Goal: Information Seeking & Learning: Learn about a topic

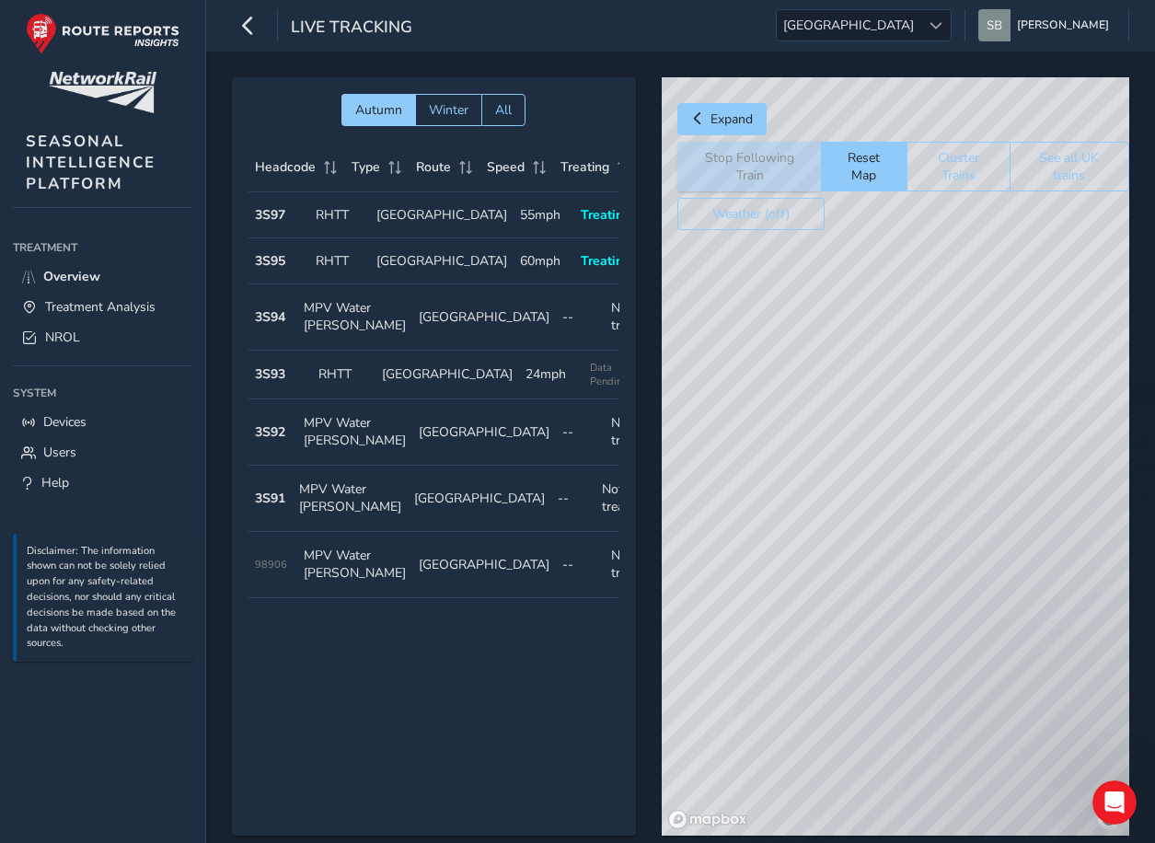
drag, startPoint x: 1038, startPoint y: 593, endPoint x: 901, endPoint y: 375, distance: 256.8
click at [901, 375] on div "© Mapbox © OpenStreetMap Improve this map" at bounding box center [895, 456] width 467 height 758
click at [920, 29] on span "[GEOGRAPHIC_DATA]" at bounding box center [849, 25] width 144 height 30
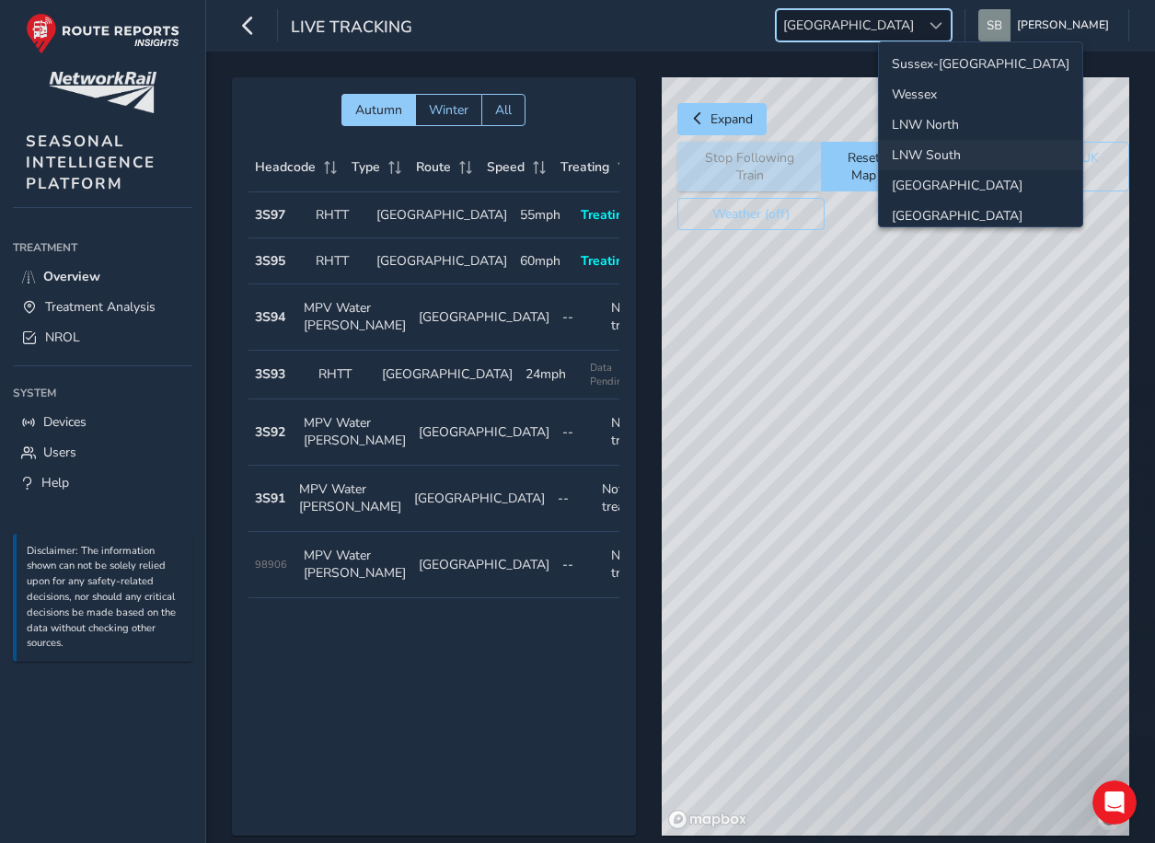
scroll to position [65, 0]
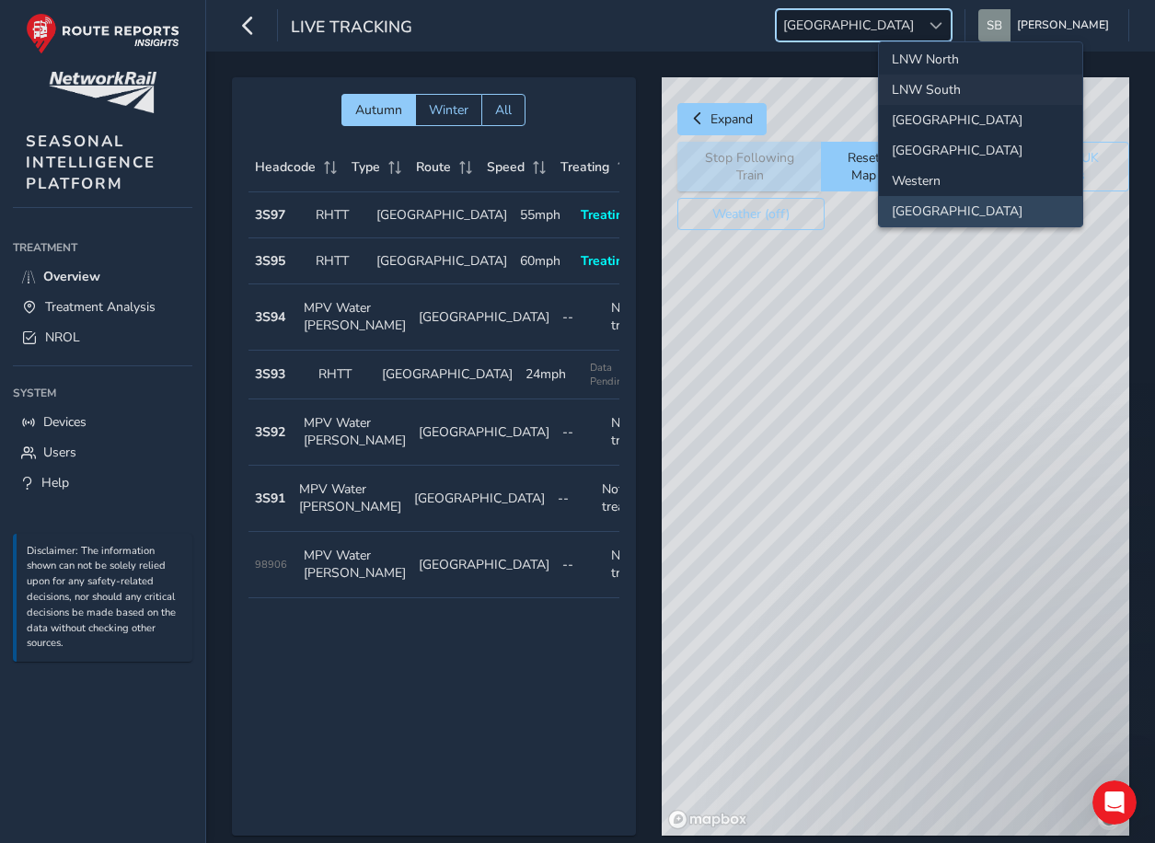
click at [953, 82] on li "LNW South" at bounding box center [980, 90] width 203 height 30
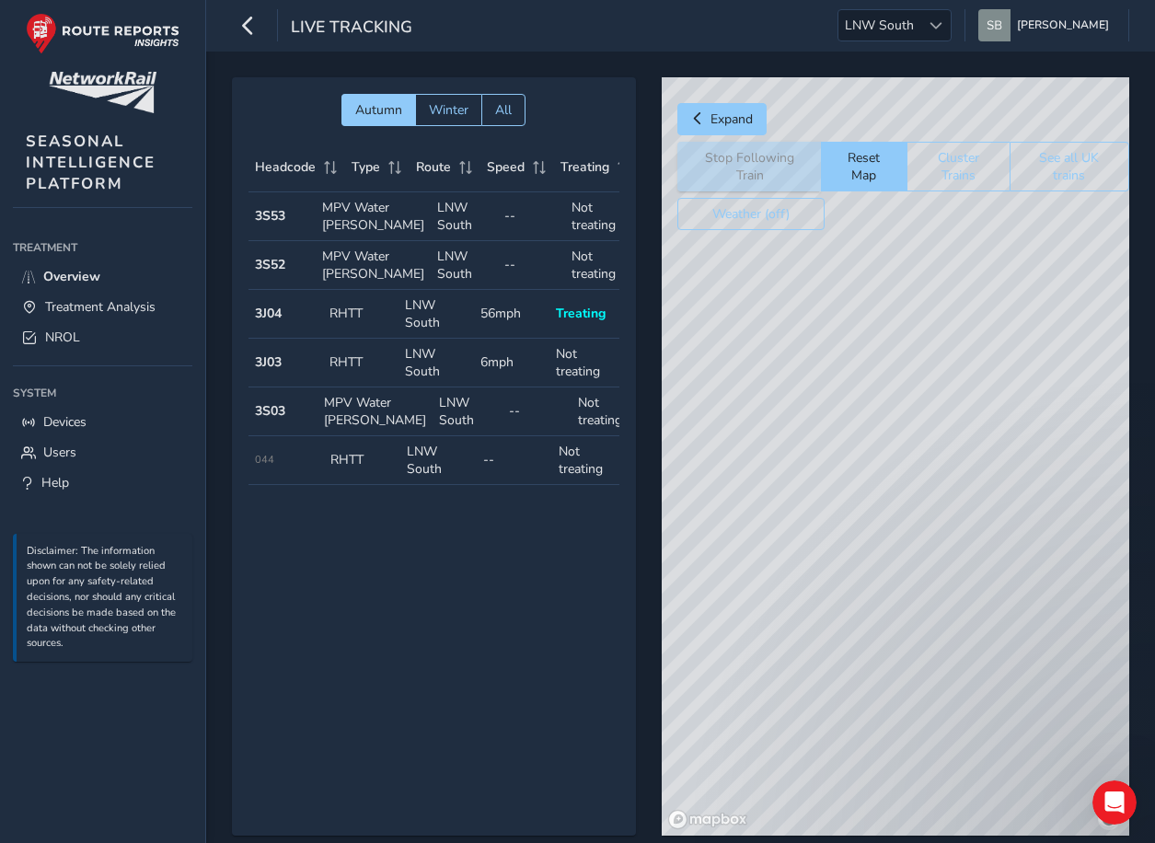
drag, startPoint x: 1015, startPoint y: 640, endPoint x: 841, endPoint y: 538, distance: 201.7
click at [841, 538] on div "© Mapbox © OpenStreetMap Improve this map" at bounding box center [895, 456] width 467 height 758
drag, startPoint x: 1040, startPoint y: 688, endPoint x: 990, endPoint y: 635, distance: 72.9
click at [990, 635] on div "© Mapbox © OpenStreetMap Improve this map" at bounding box center [895, 456] width 467 height 758
click at [966, 535] on div "© Mapbox © OpenStreetMap Improve this map" at bounding box center [895, 456] width 467 height 758
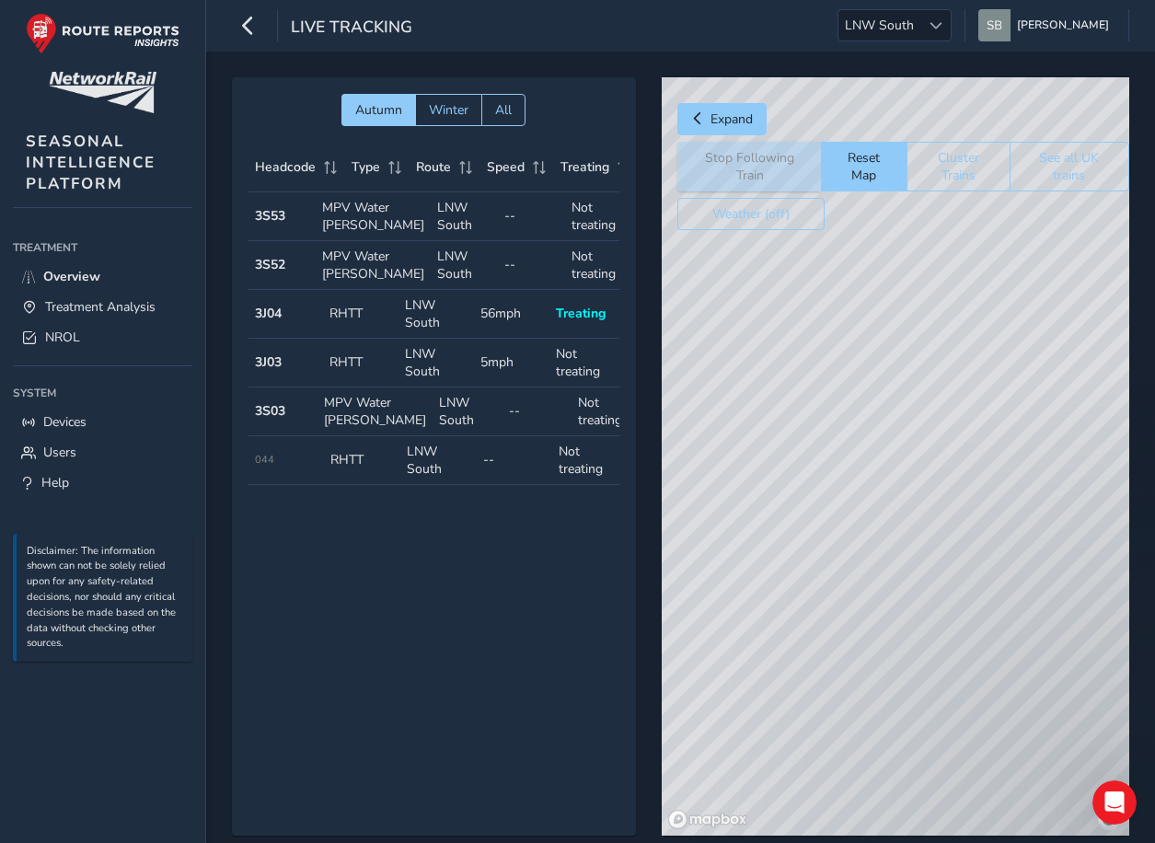
drag, startPoint x: 1000, startPoint y: 488, endPoint x: 951, endPoint y: 486, distance: 48.8
click at [951, 486] on div "© Mapbox © OpenStreetMap Improve this map © Maxar" at bounding box center [895, 456] width 467 height 758
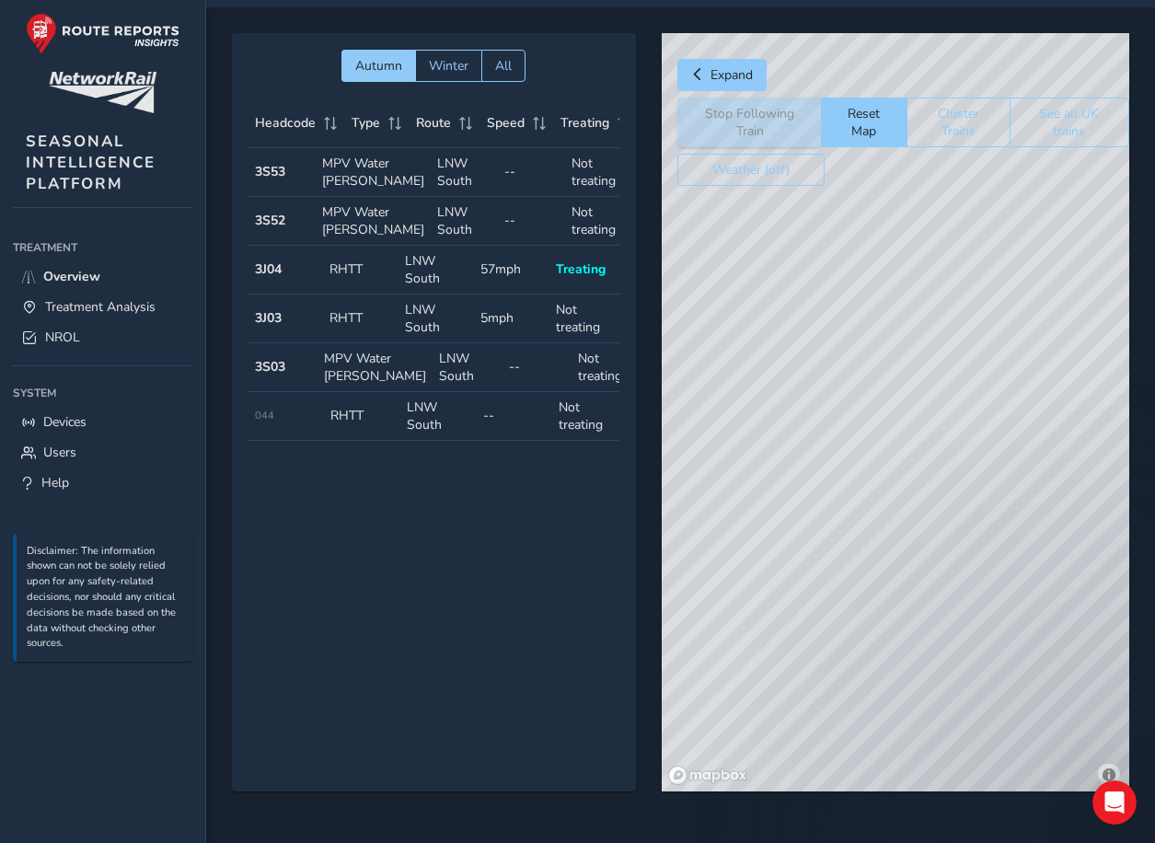
scroll to position [0, 0]
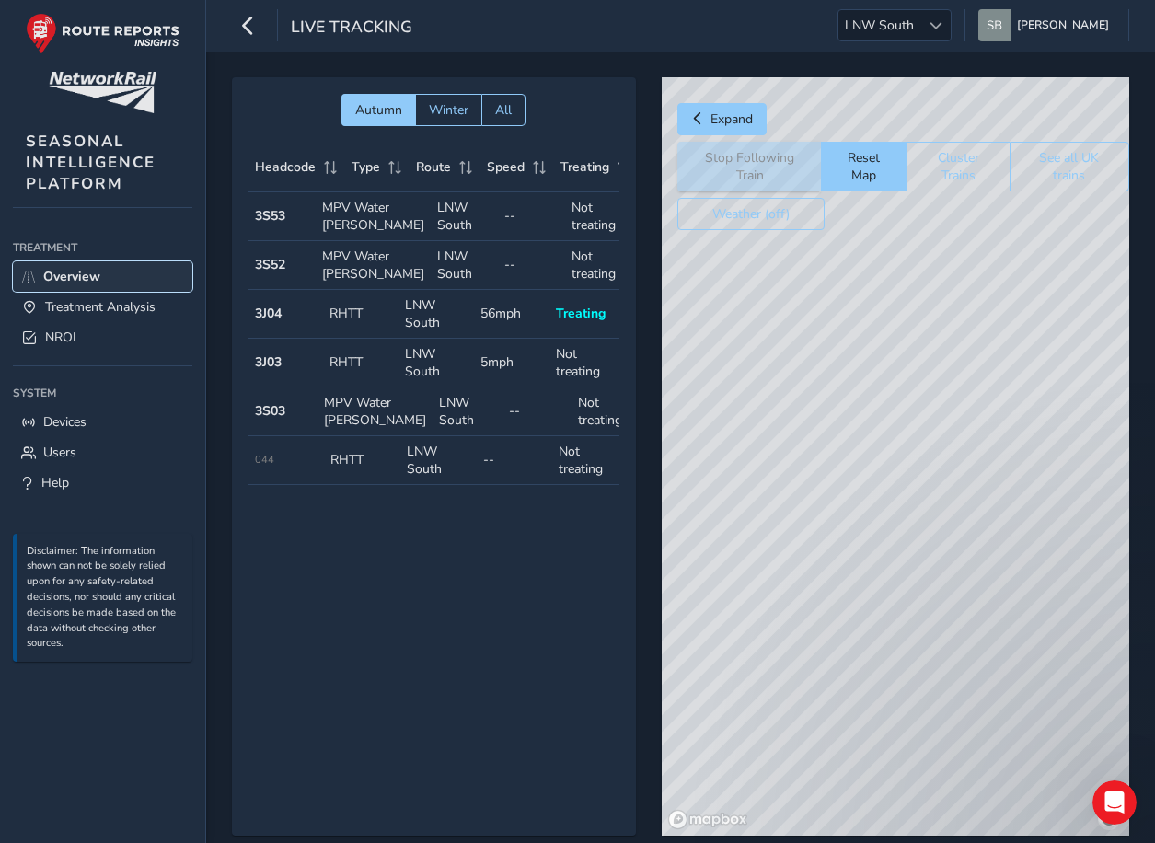
click at [53, 274] on span "Overview" at bounding box center [71, 276] width 57 height 17
click at [87, 318] on link "Treatment Analysis" at bounding box center [102, 307] width 179 height 30
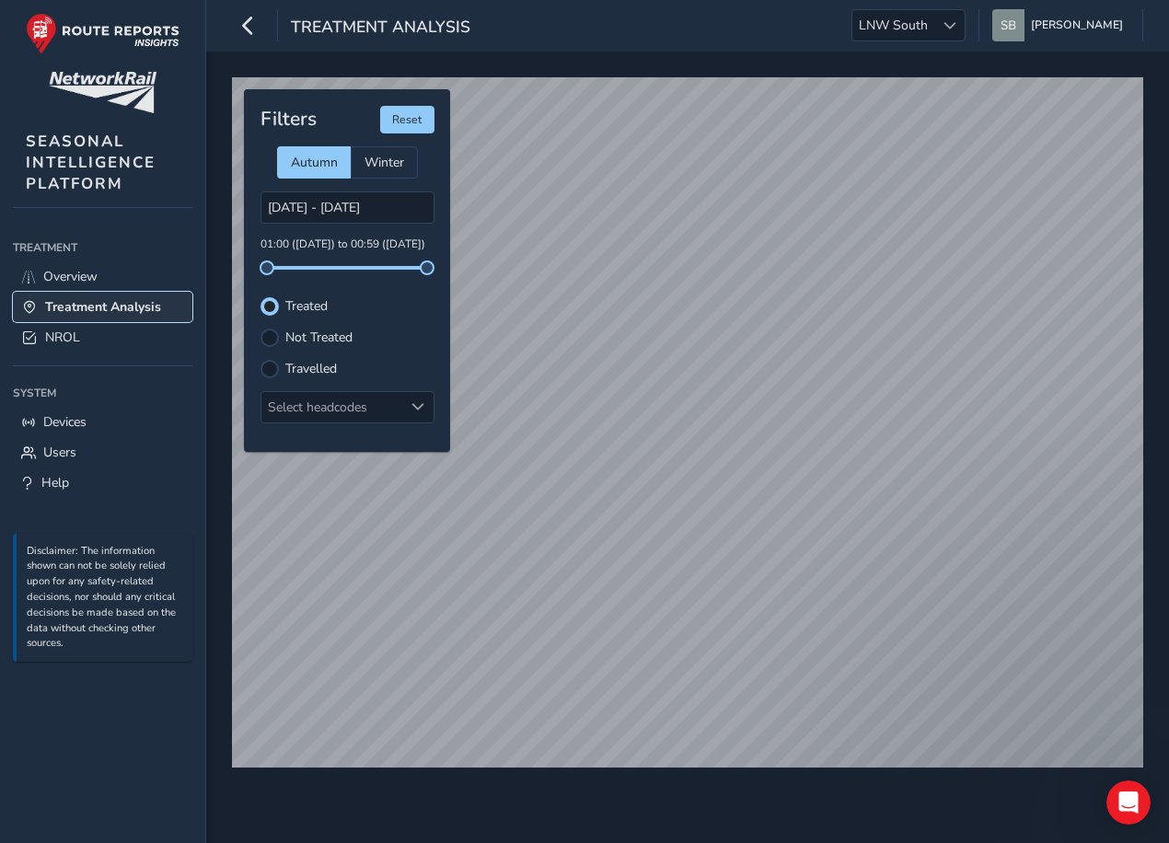
type input "[DATE] - [DATE]"
click at [90, 272] on span "Overview" at bounding box center [70, 276] width 54 height 17
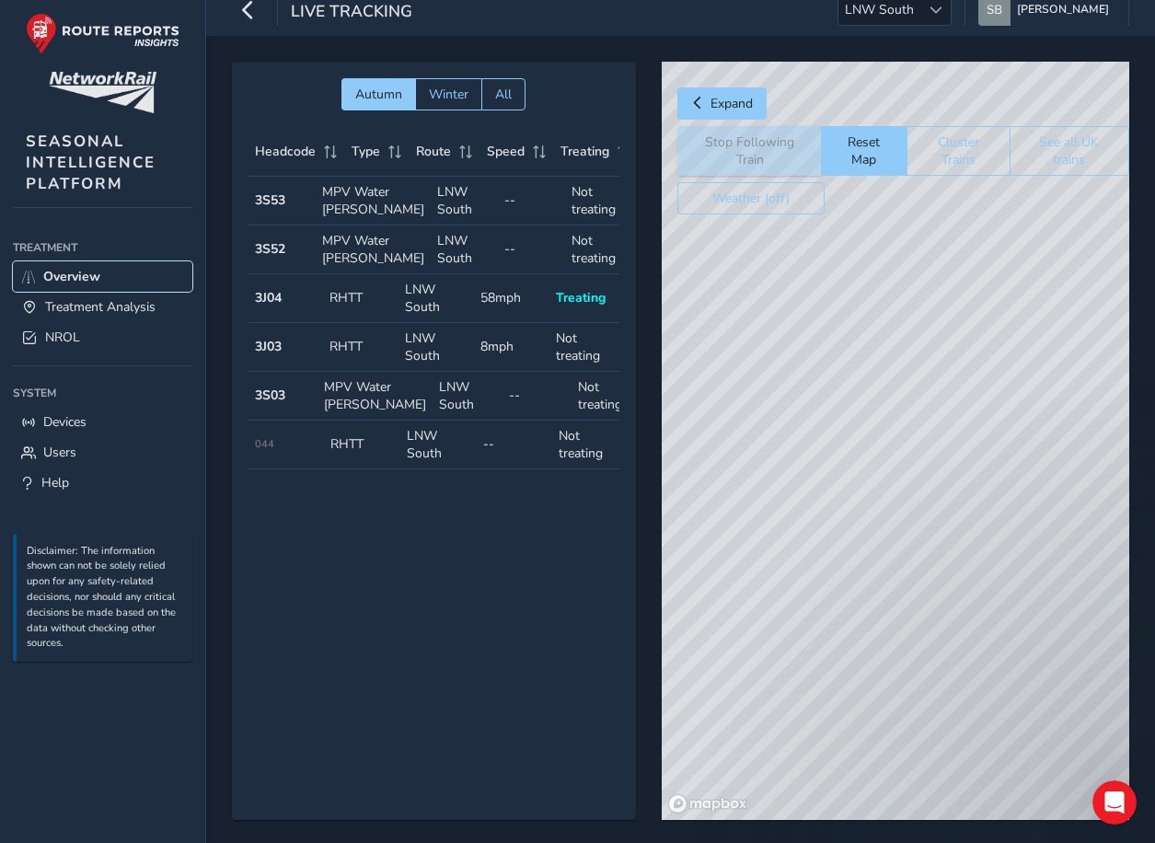
scroll to position [44, 0]
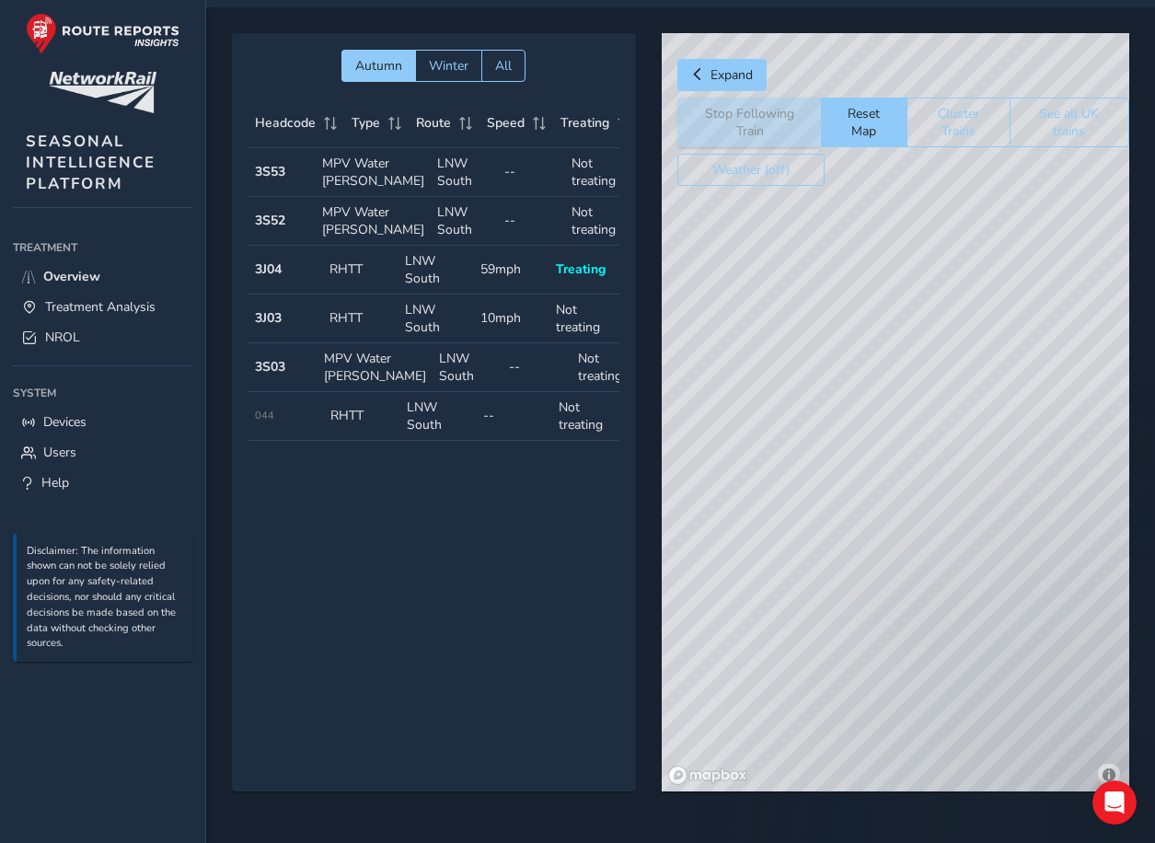
click at [584, 278] on span "Treating" at bounding box center [581, 268] width 50 height 17
click at [312, 294] on td "Headcode 3J04" at bounding box center [285, 270] width 75 height 49
click at [252, 294] on td "Headcode 3J04" at bounding box center [285, 270] width 75 height 49
click at [278, 327] on strong "3J03" at bounding box center [268, 317] width 27 height 17
click at [280, 375] on strong "3S03" at bounding box center [270, 366] width 30 height 17
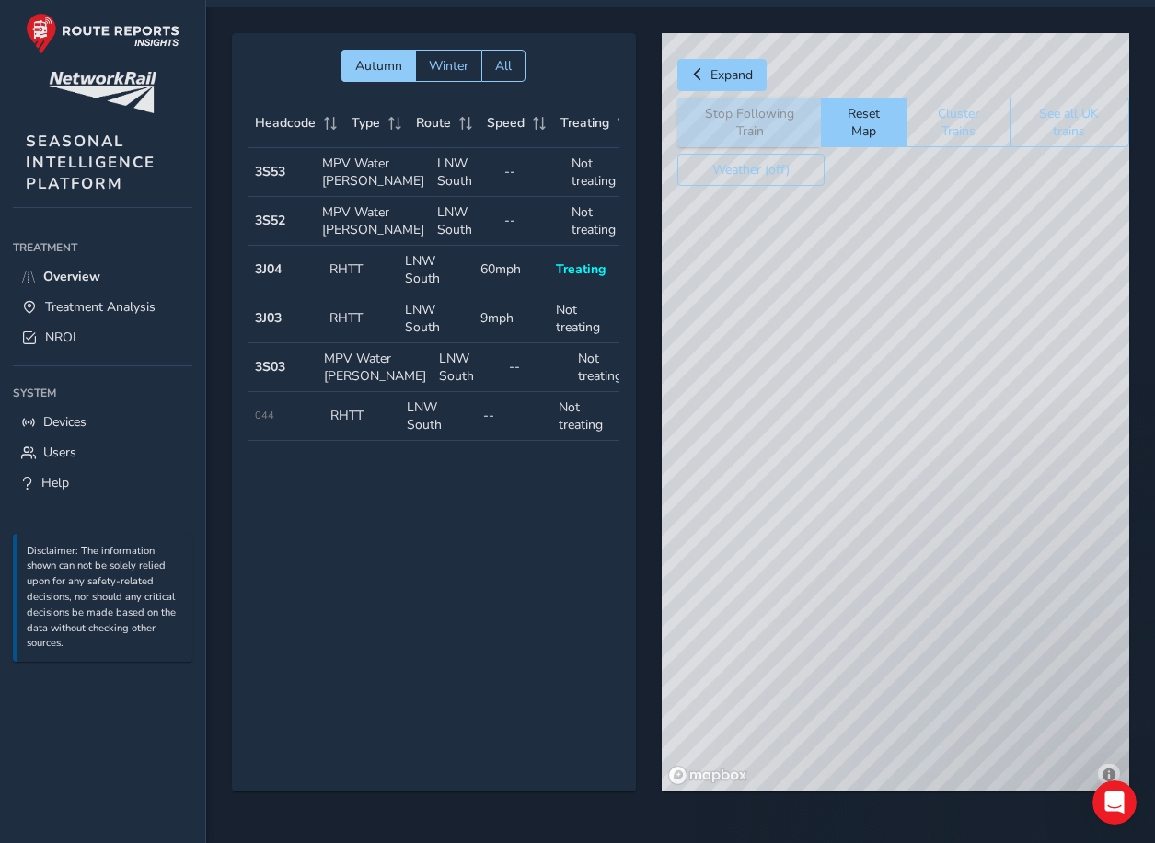
scroll to position [0, 88]
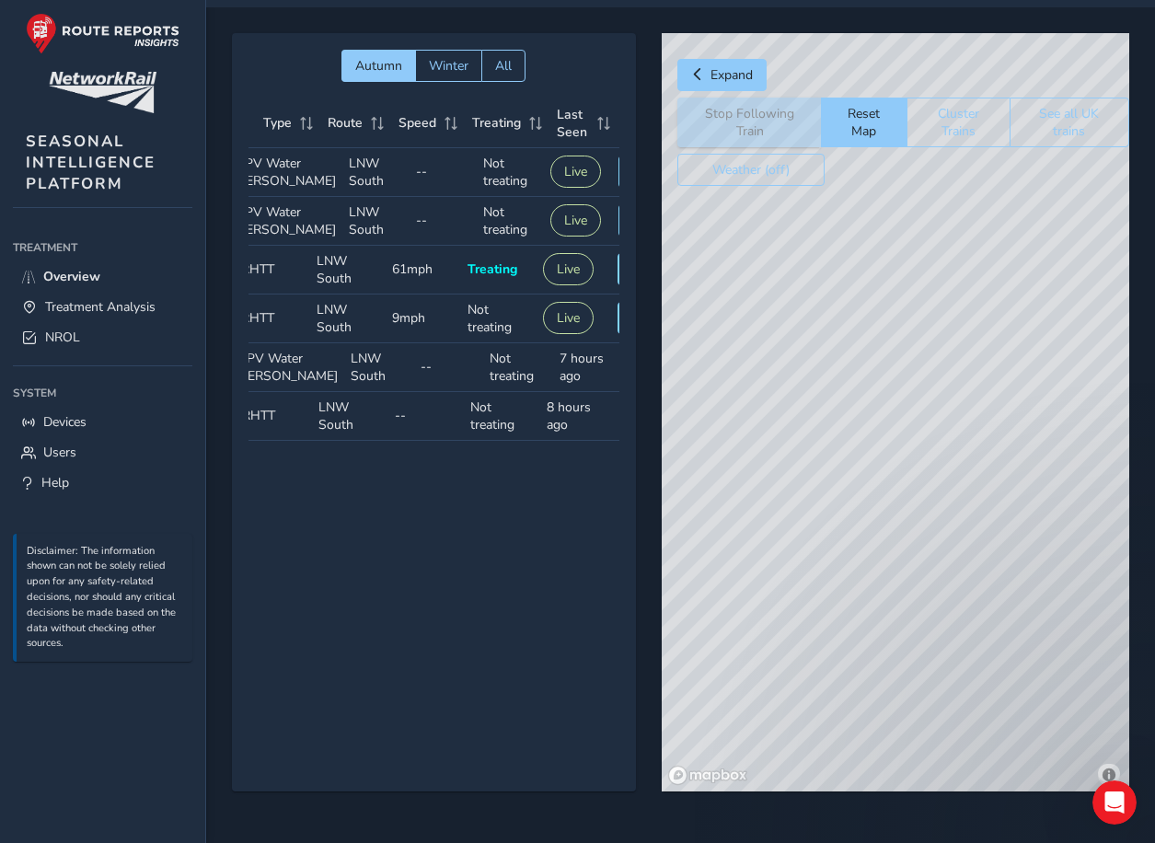
drag, startPoint x: 1036, startPoint y: 601, endPoint x: 742, endPoint y: 381, distance: 367.5
click at [742, 381] on div "© Mapbox © OpenStreetMap Improve this map" at bounding box center [895, 412] width 467 height 758
drag, startPoint x: 732, startPoint y: 432, endPoint x: 900, endPoint y: 455, distance: 168.9
click at [904, 524] on div "© Mapbox © OpenStreetMap Improve this map" at bounding box center [895, 412] width 467 height 758
drag, startPoint x: 932, startPoint y: 494, endPoint x: 932, endPoint y: 462, distance: 32.2
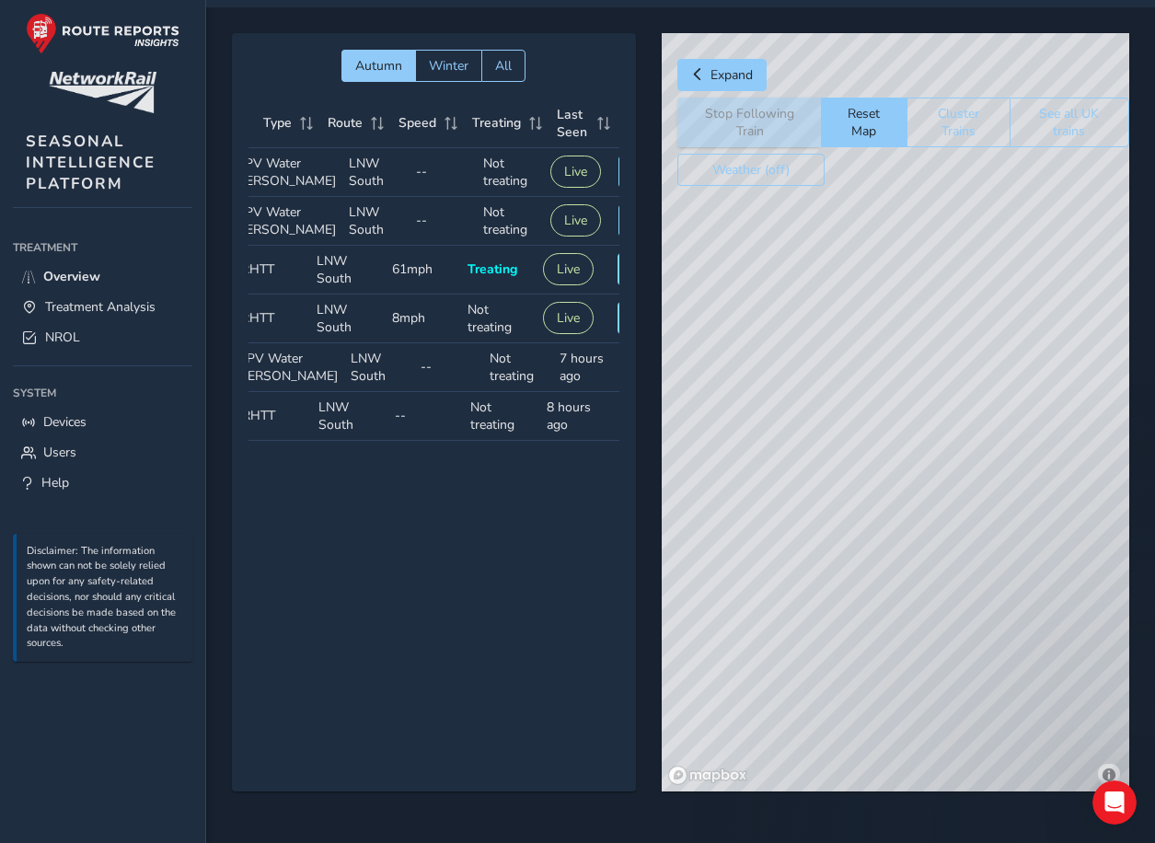
click at [932, 462] on div "© Mapbox © OpenStreetMap Improve this map" at bounding box center [895, 412] width 467 height 758
drag, startPoint x: 959, startPoint y: 588, endPoint x: 914, endPoint y: 382, distance: 211.0
click at [914, 383] on div "© Mapbox © OpenStreetMap Improve this map" at bounding box center [895, 412] width 467 height 758
drag, startPoint x: 995, startPoint y: 549, endPoint x: 740, endPoint y: 571, distance: 255.8
click at [740, 571] on div "© Mapbox © OpenStreetMap Improve this map" at bounding box center [895, 412] width 467 height 758
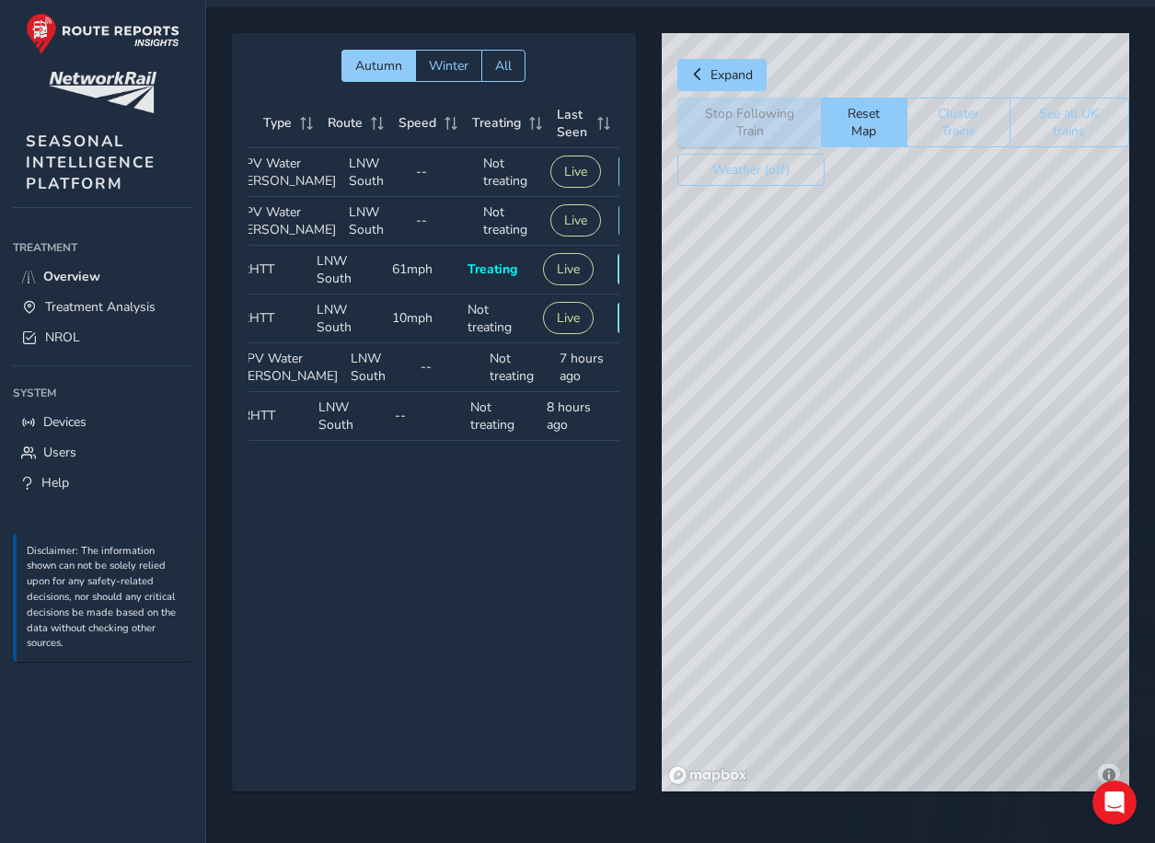
drag, startPoint x: 933, startPoint y: 465, endPoint x: 665, endPoint y: 569, distance: 287.2
click at [665, 569] on div "© Mapbox © OpenStreetMap Improve this map" at bounding box center [895, 412] width 467 height 758
drag, startPoint x: 977, startPoint y: 531, endPoint x: 685, endPoint y: 358, distance: 339.9
click at [685, 358] on div "© Mapbox © OpenStreetMap Improve this map" at bounding box center [895, 412] width 467 height 758
drag, startPoint x: 914, startPoint y: 571, endPoint x: 817, endPoint y: 294, distance: 293.3
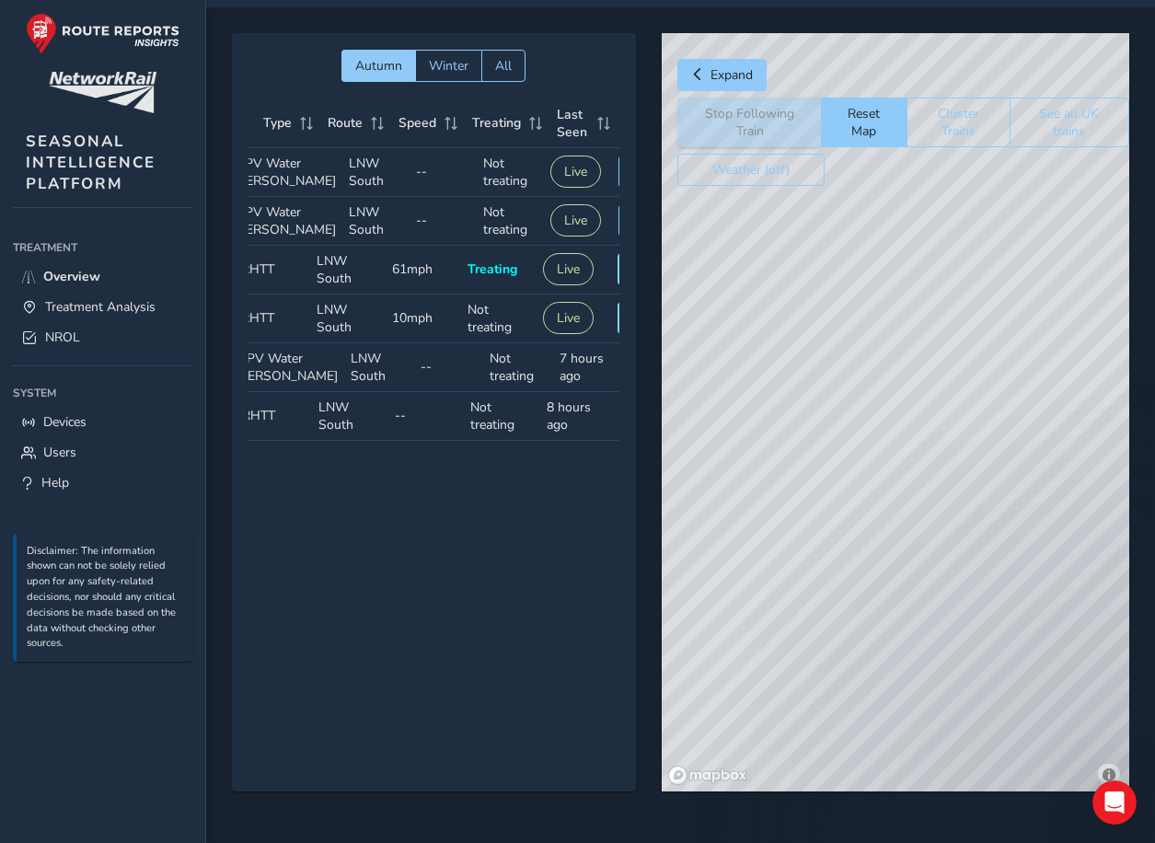
click at [817, 294] on div "© Mapbox © OpenStreetMap Improve this map" at bounding box center [895, 412] width 467 height 758
drag, startPoint x: 961, startPoint y: 582, endPoint x: 820, endPoint y: 305, distance: 310.7
click at [820, 305] on div "© Mapbox © OpenStreetMap Improve this map" at bounding box center [895, 412] width 467 height 758
drag, startPoint x: 963, startPoint y: 565, endPoint x: 711, endPoint y: 371, distance: 318.2
click at [711, 371] on div "© Mapbox © OpenStreetMap Improve this map" at bounding box center [895, 412] width 467 height 758
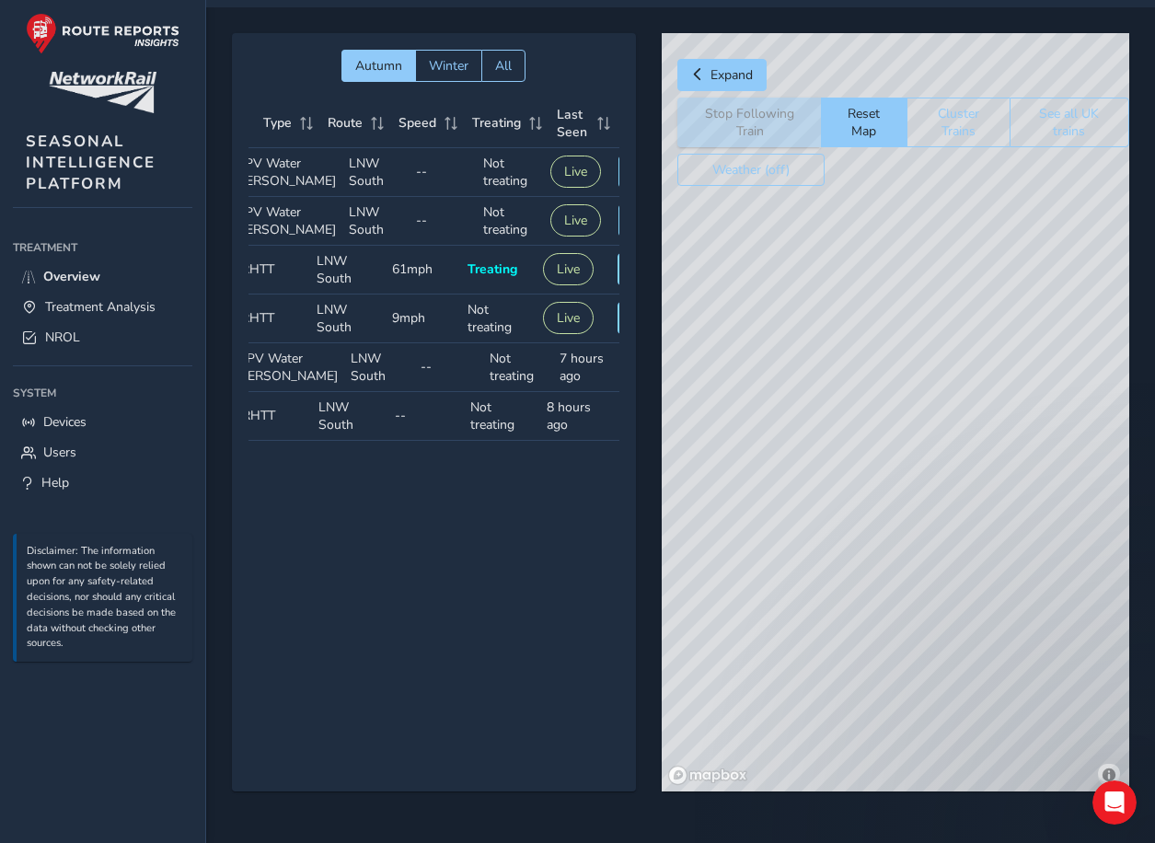
drag, startPoint x: 1045, startPoint y: 588, endPoint x: 697, endPoint y: 549, distance: 350.0
click at [697, 549] on div "© Mapbox © OpenStreetMap Improve this map" at bounding box center [895, 412] width 467 height 758
drag, startPoint x: 768, startPoint y: 601, endPoint x: 862, endPoint y: 570, distance: 98.6
click at [858, 580] on div "© Mapbox © OpenStreetMap Improve this map" at bounding box center [895, 412] width 467 height 758
drag, startPoint x: 869, startPoint y: 614, endPoint x: 967, endPoint y: 575, distance: 105.8
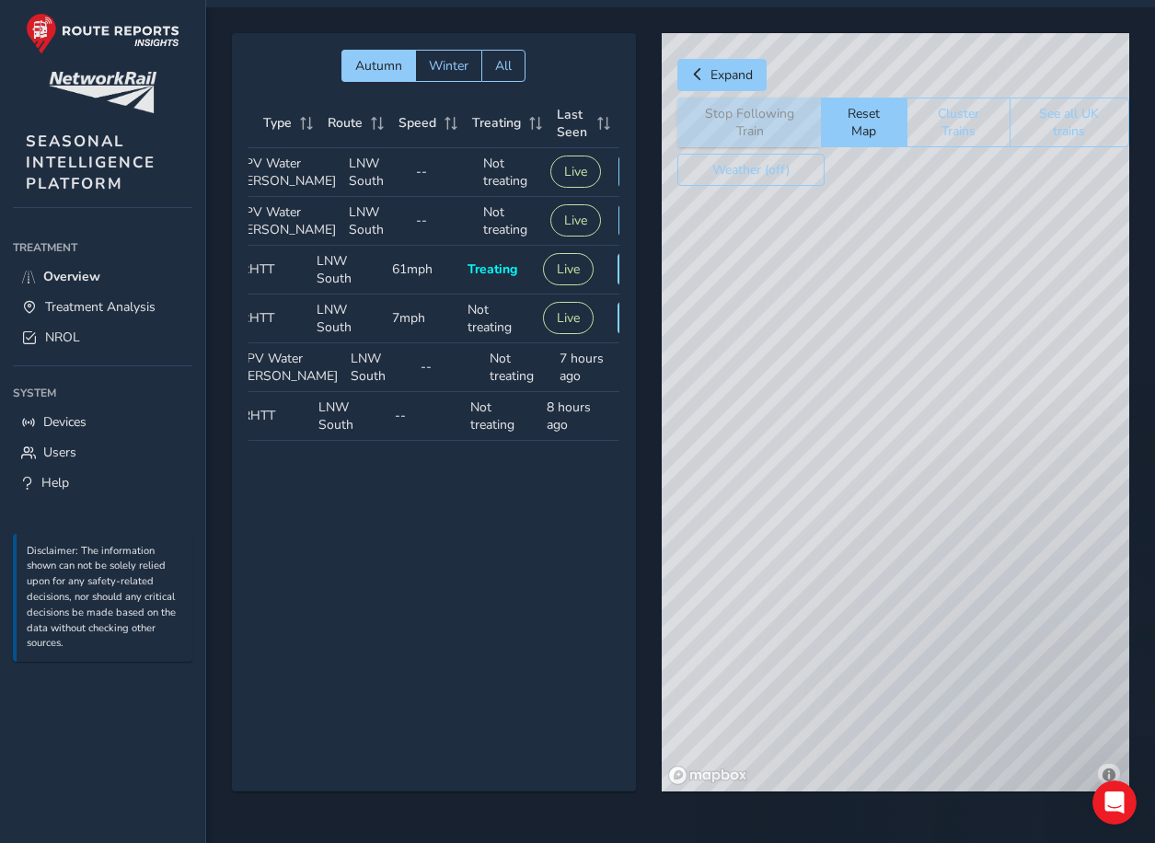
click at [967, 575] on div "© Mapbox © OpenStreetMap Improve this map" at bounding box center [895, 412] width 467 height 758
